Goal: Information Seeking & Learning: Learn about a topic

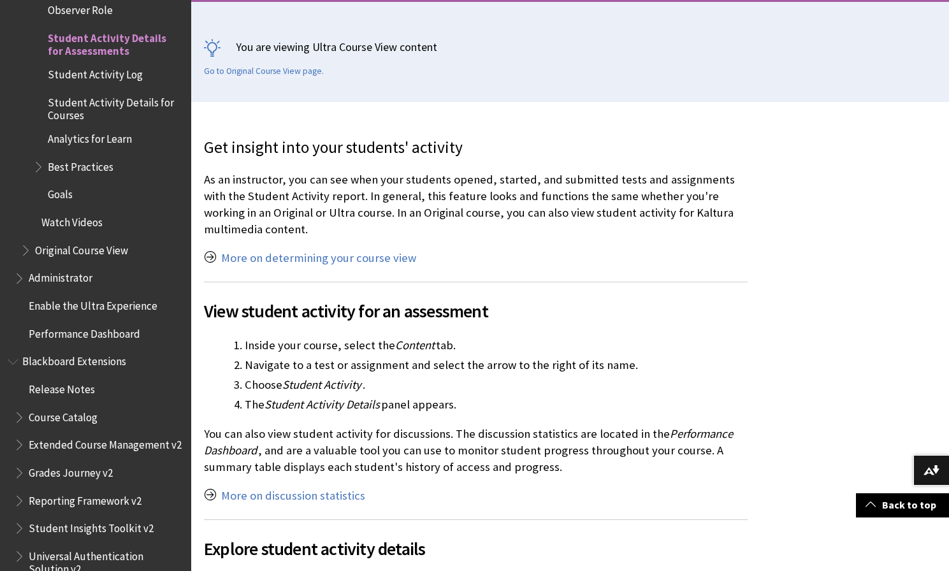
scroll to position [268, 0]
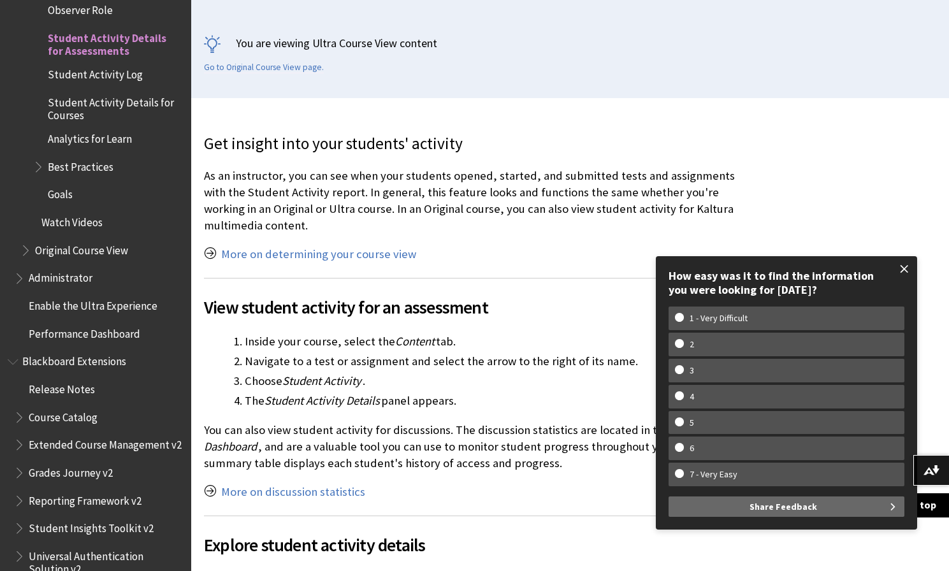
click at [905, 266] on span at bounding box center [904, 268] width 27 height 27
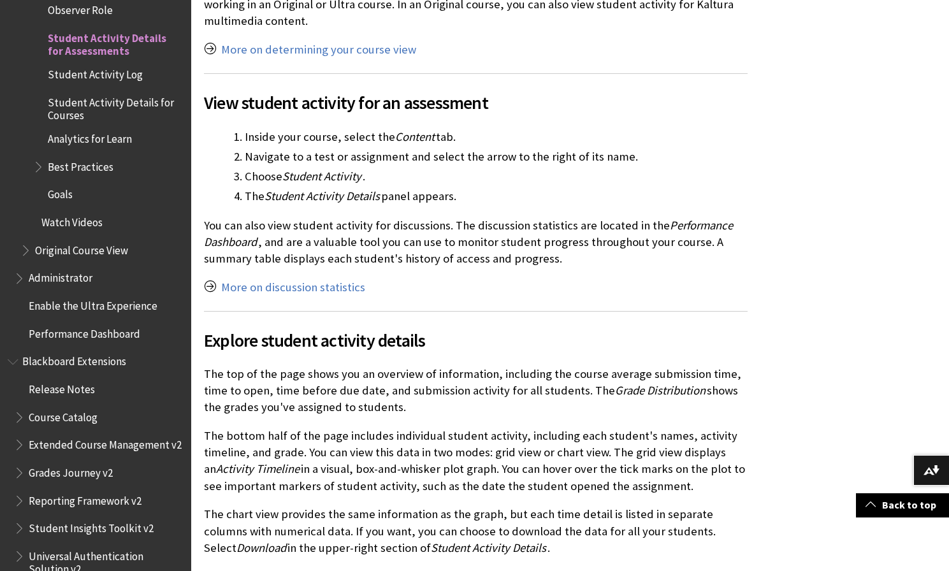
scroll to position [475, 0]
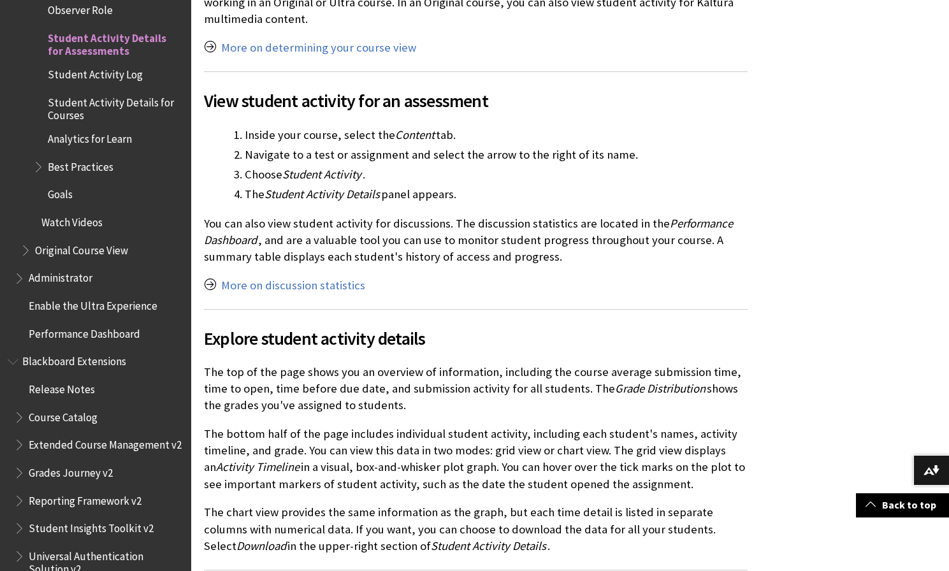
click at [103, 92] on span "Student Activity Details for Courses" at bounding box center [115, 107] width 134 height 30
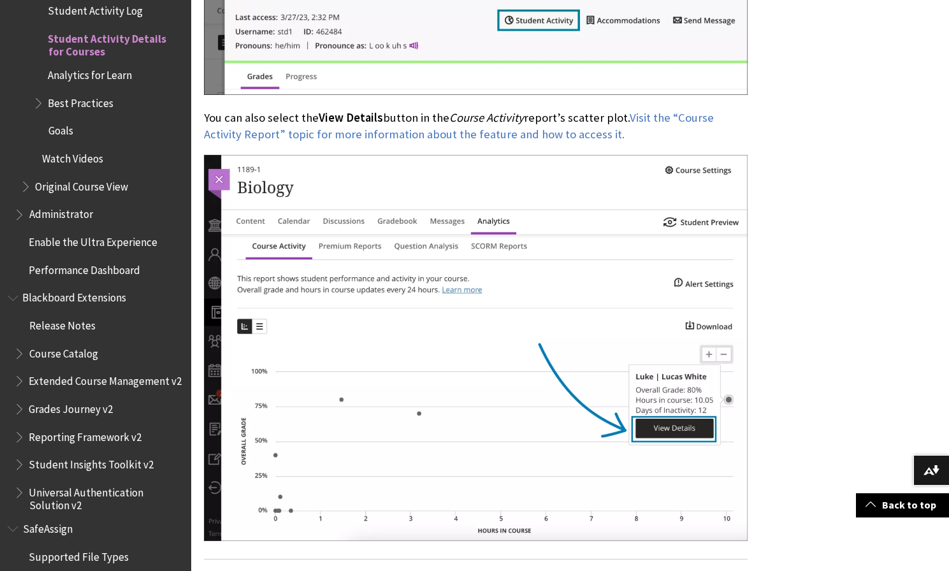
scroll to position [1314, 0]
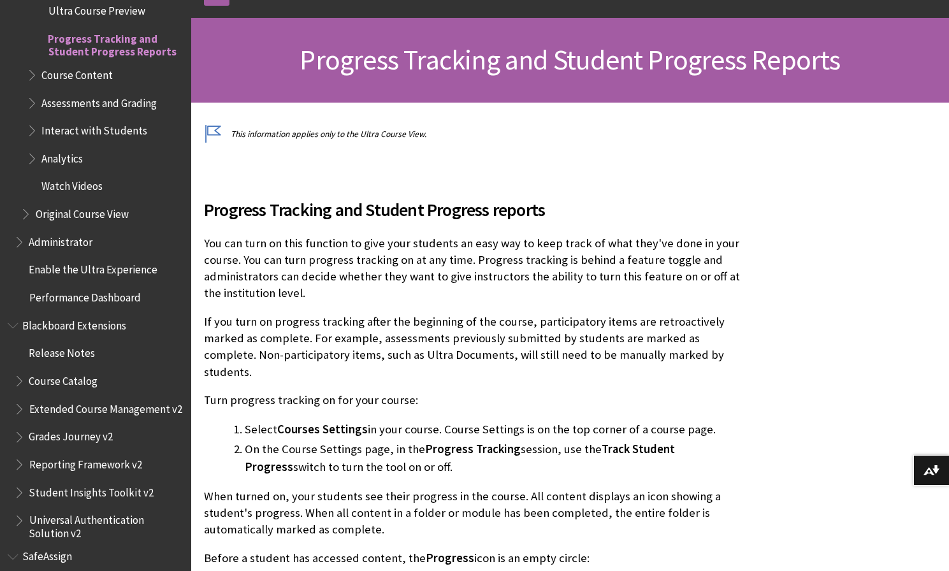
scroll to position [165, 0]
